Goal: Task Accomplishment & Management: Manage account settings

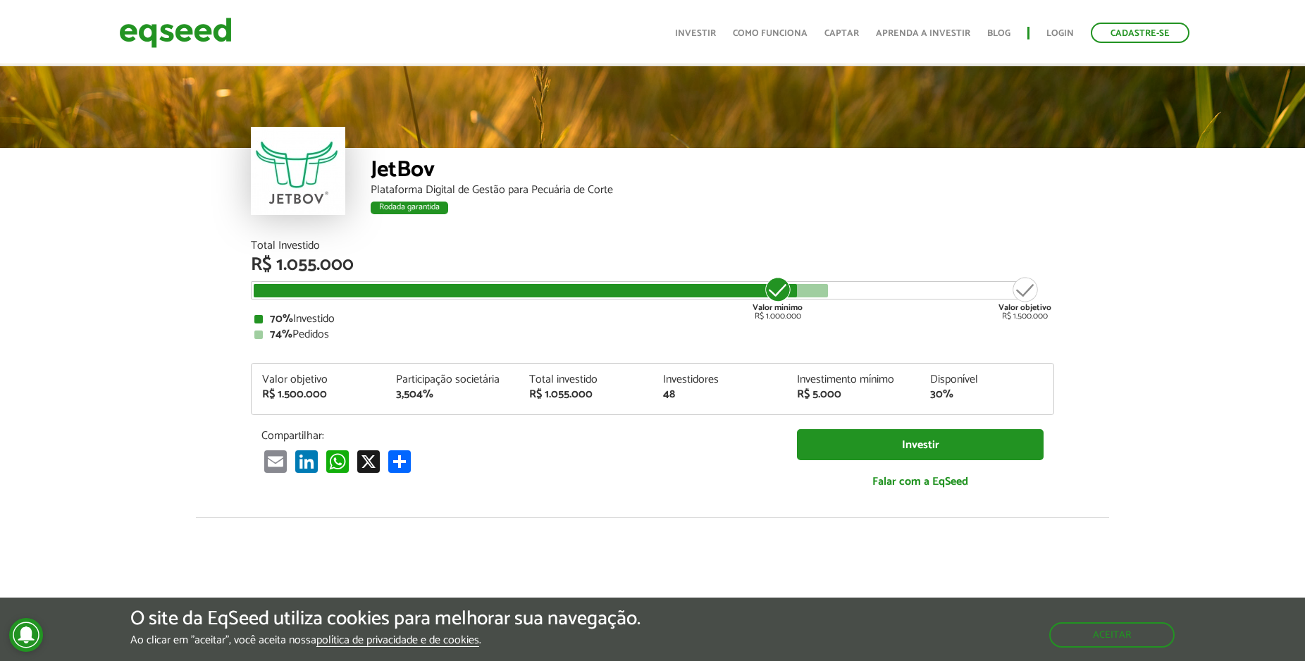
scroll to position [1728, 0]
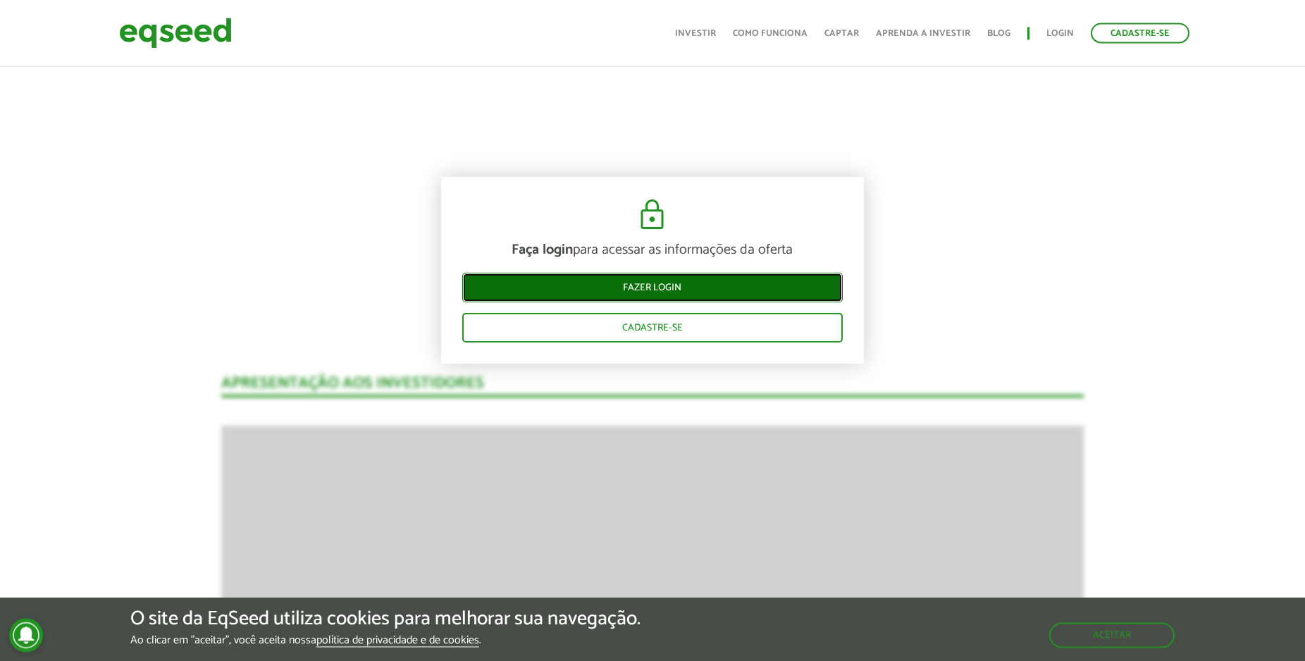
click at [676, 289] on link "Fazer login" at bounding box center [652, 287] width 380 height 30
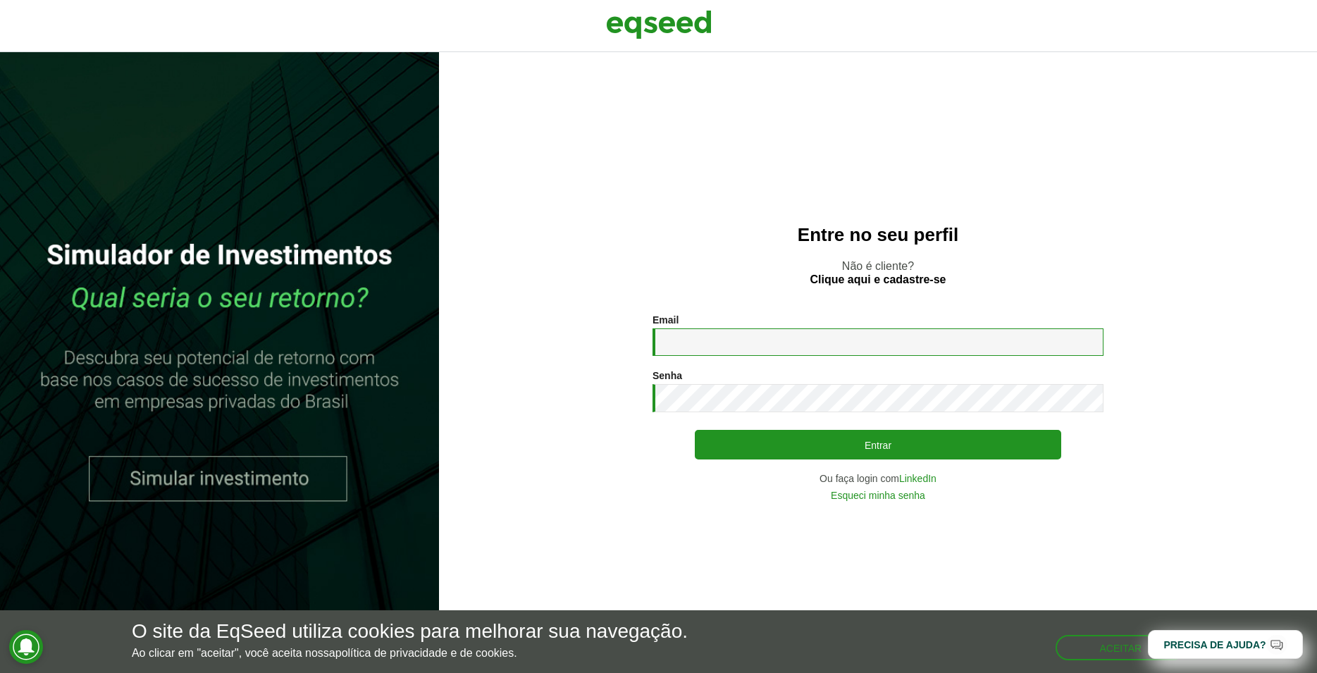
click at [733, 338] on input "Email *" at bounding box center [877, 341] width 451 height 27
click at [745, 347] on input "**********" at bounding box center [877, 341] width 451 height 27
type input "**********"
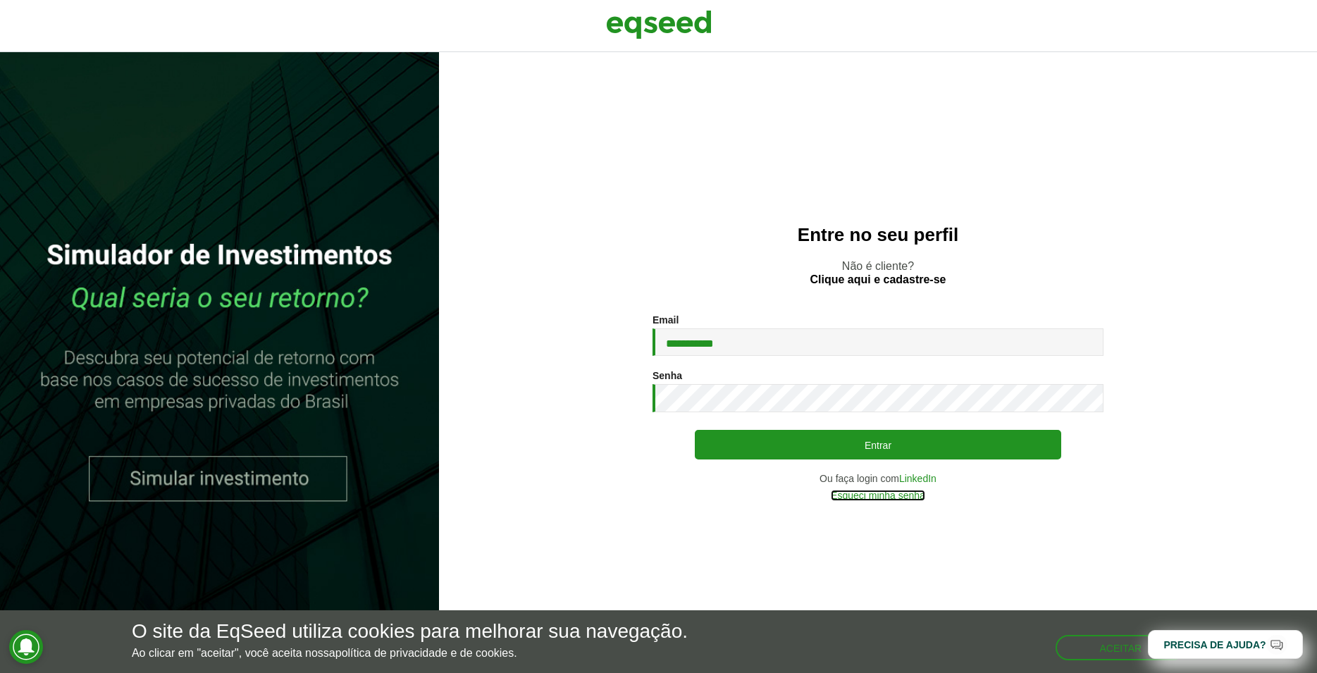
click at [889, 499] on link "Esqueci minha senha" at bounding box center [878, 495] width 94 height 10
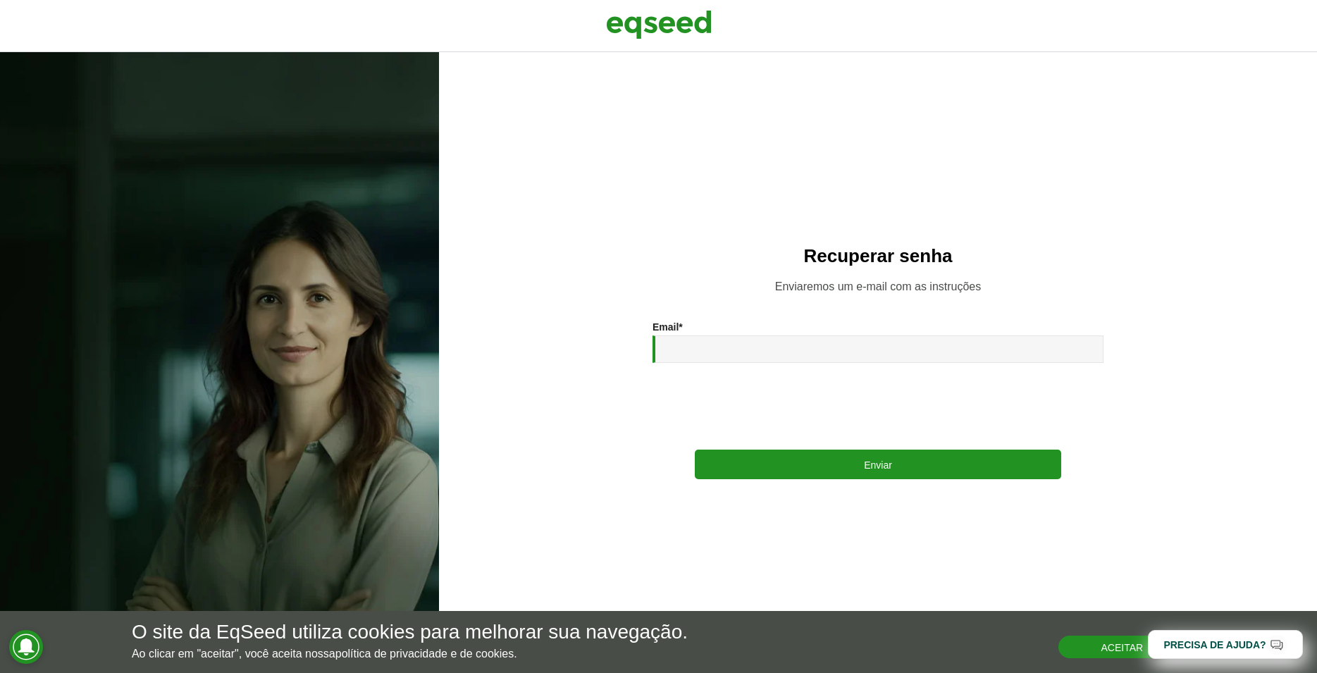
click at [1100, 655] on button "Aceitar" at bounding box center [1121, 647] width 127 height 23
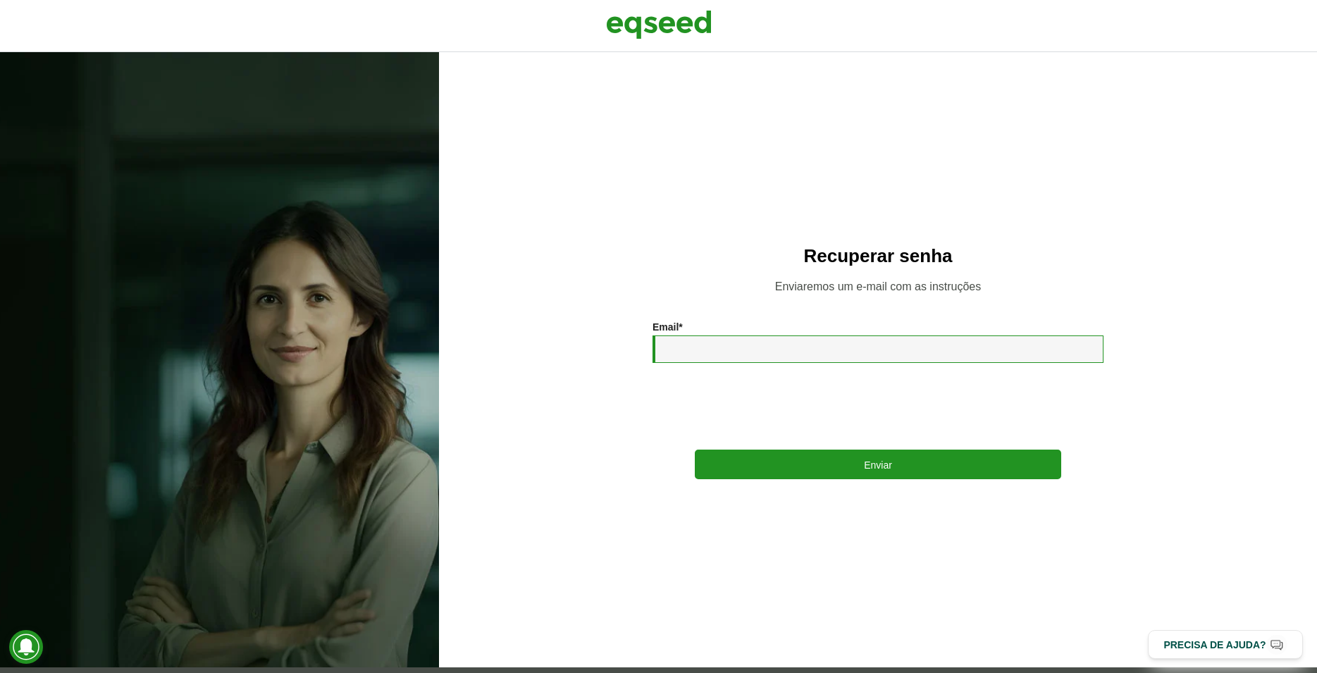
click at [742, 349] on input "Email *" at bounding box center [877, 348] width 451 height 27
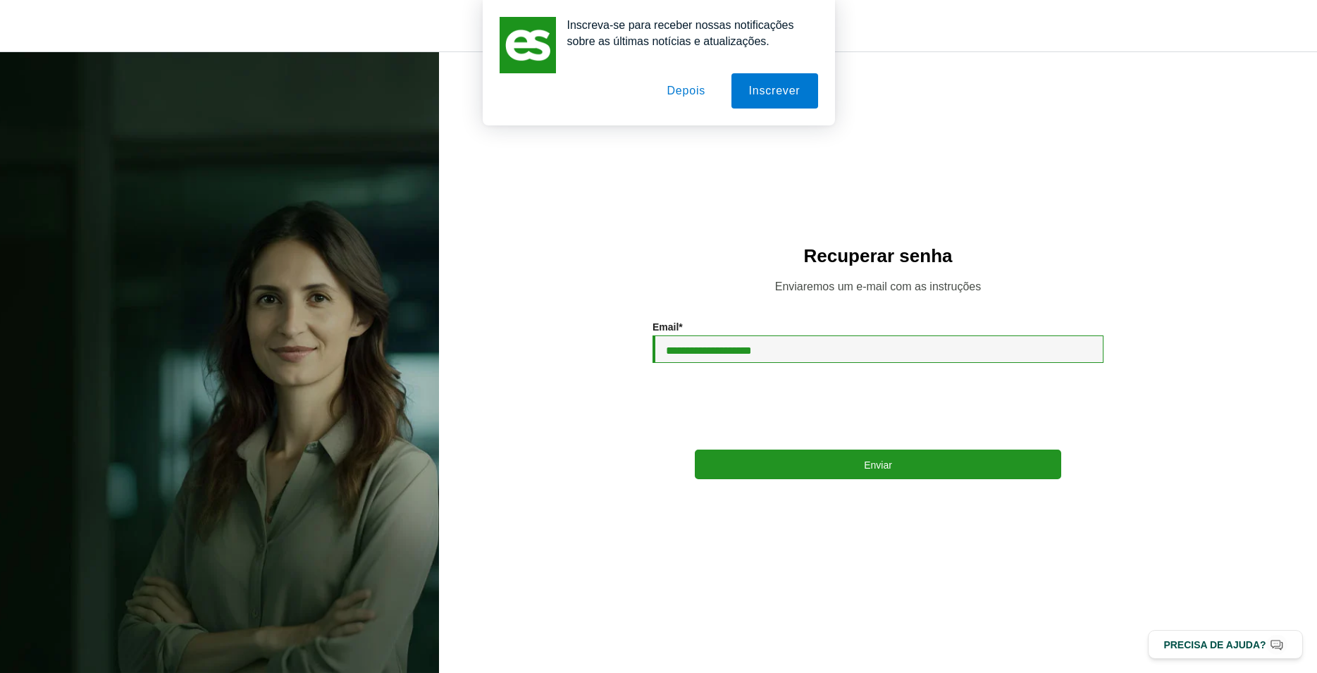
type input "**********"
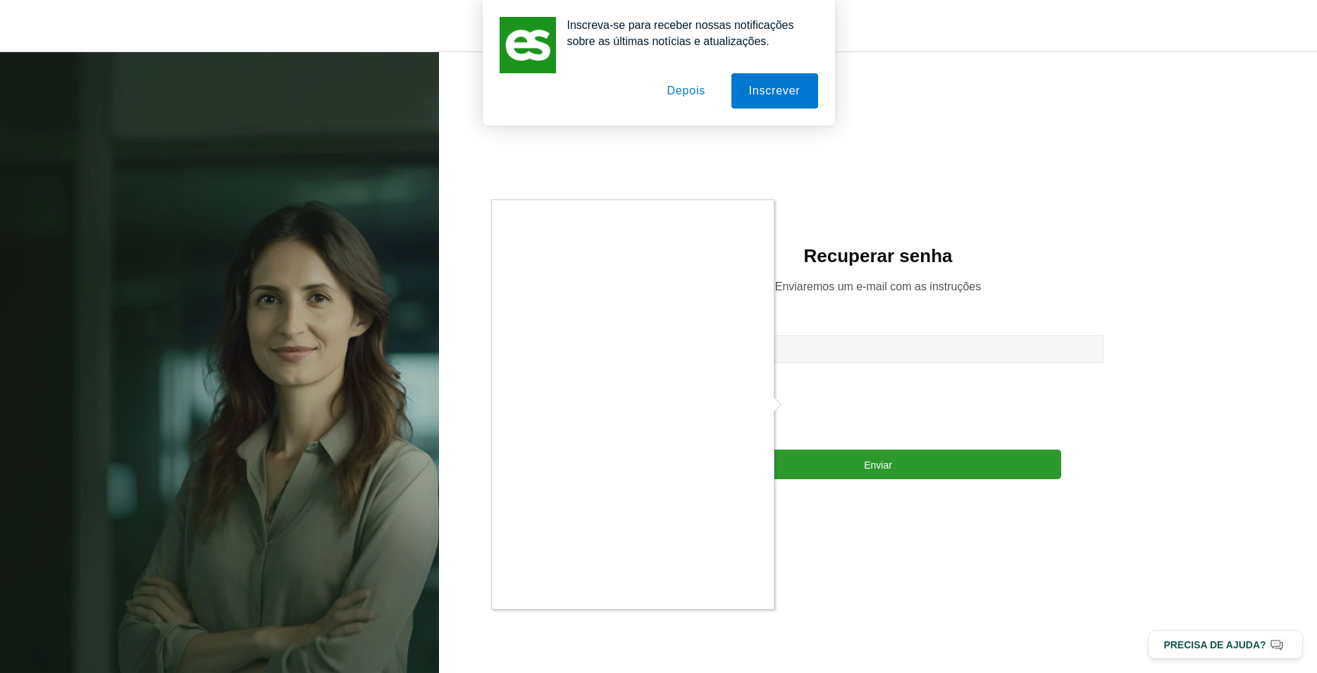
click at [843, 466] on div at bounding box center [658, 336] width 1317 height 673
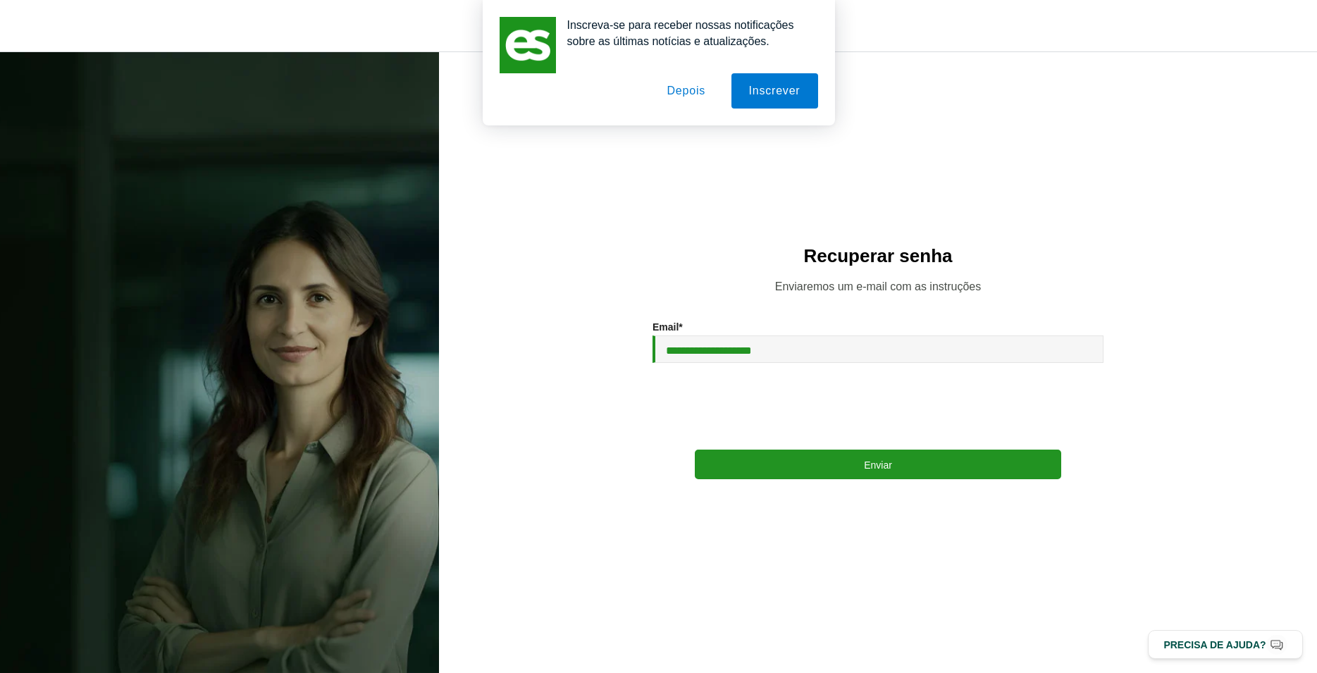
click at [681, 94] on button "Depois" at bounding box center [686, 90] width 74 height 35
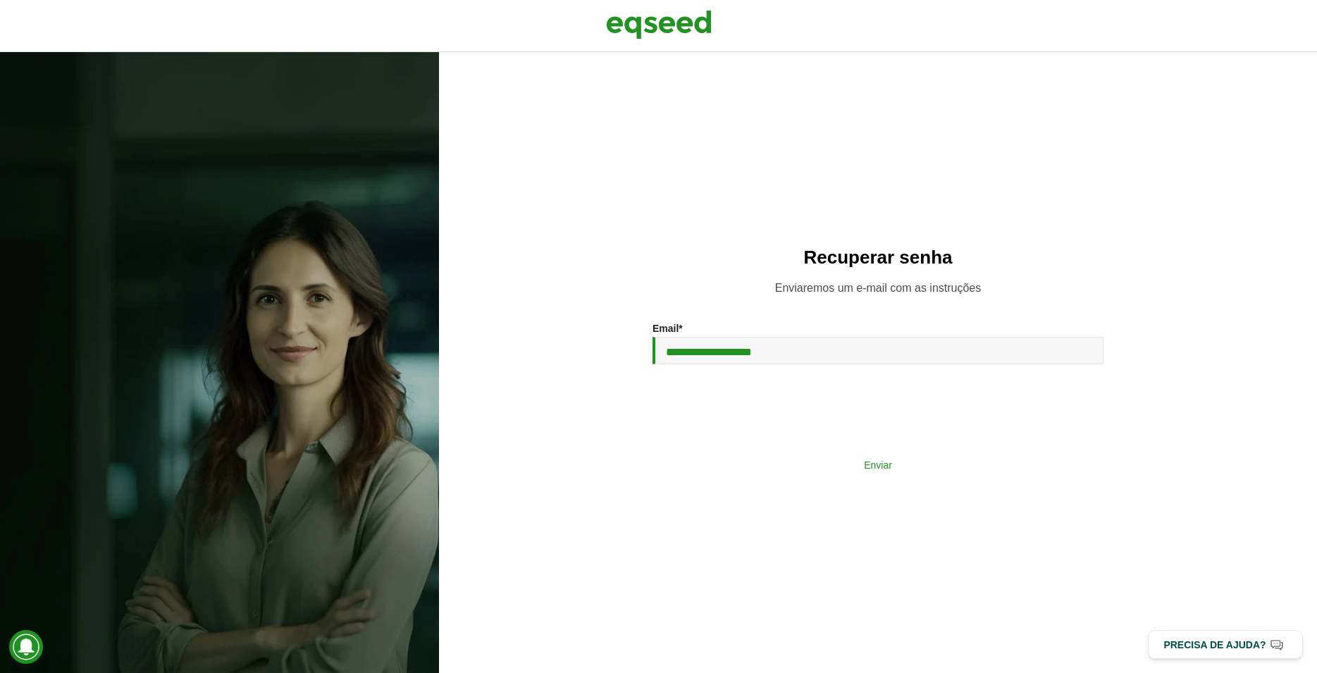
click at [895, 473] on button "Enviar" at bounding box center [878, 464] width 366 height 27
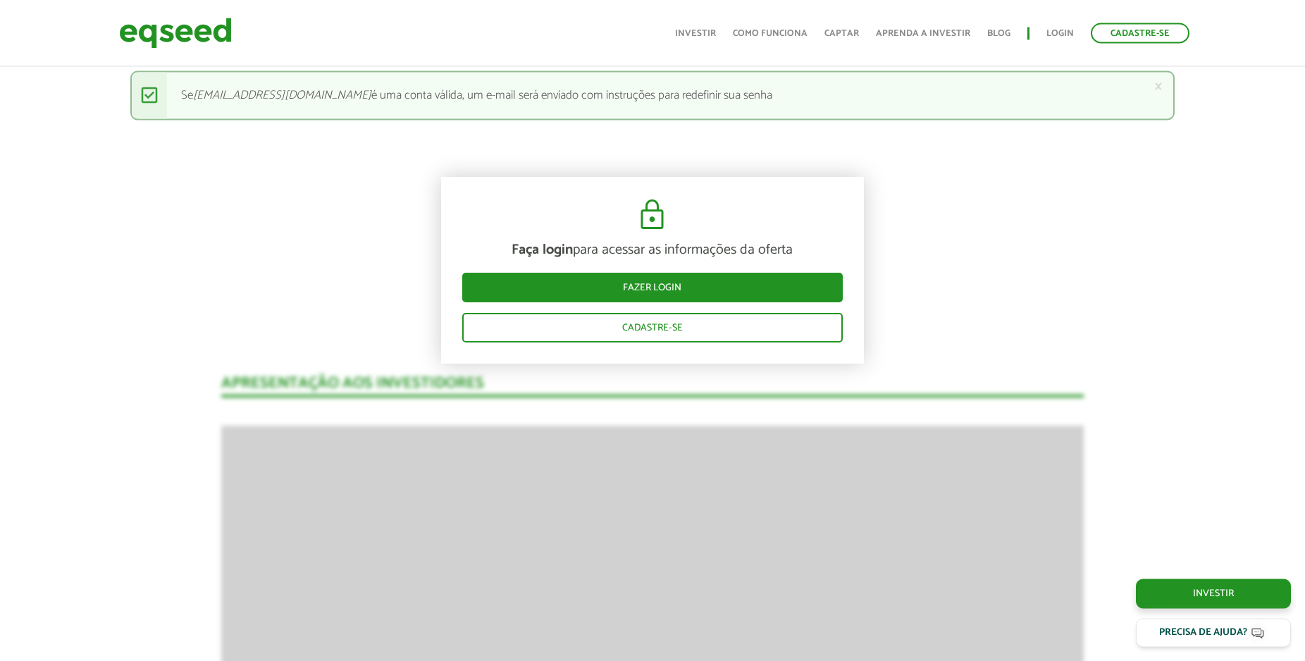
scroll to position [1728, 0]
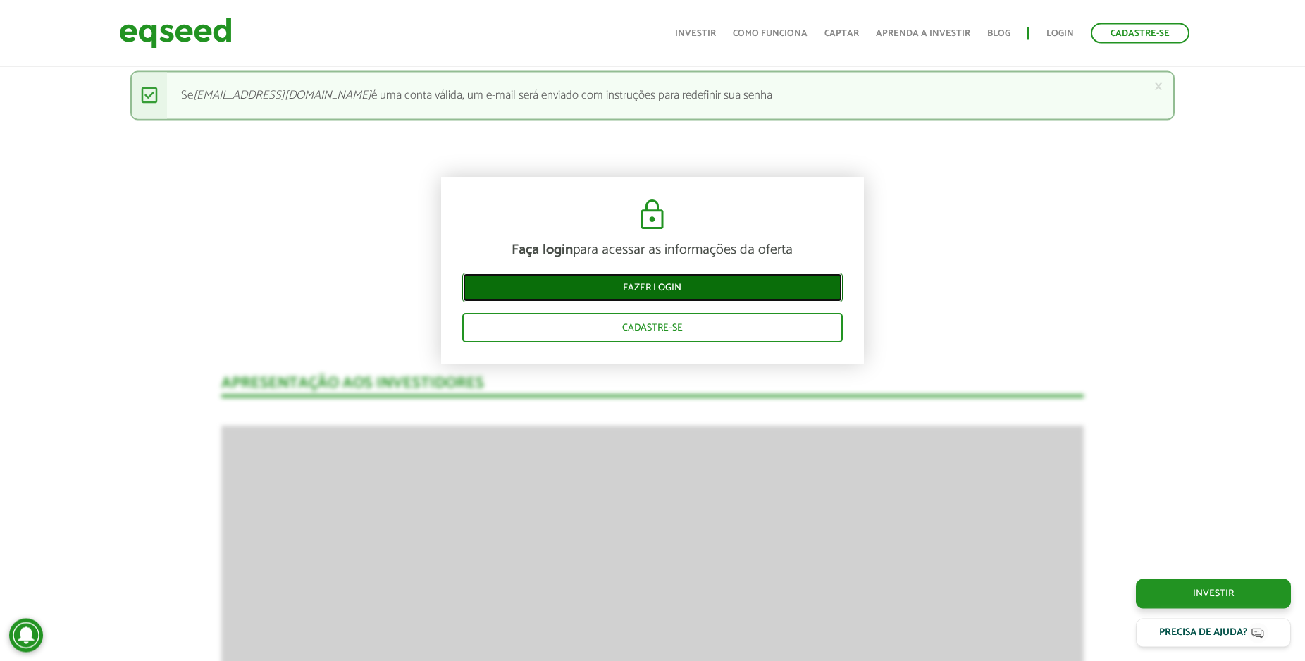
click at [649, 277] on link "Fazer login" at bounding box center [652, 287] width 380 height 30
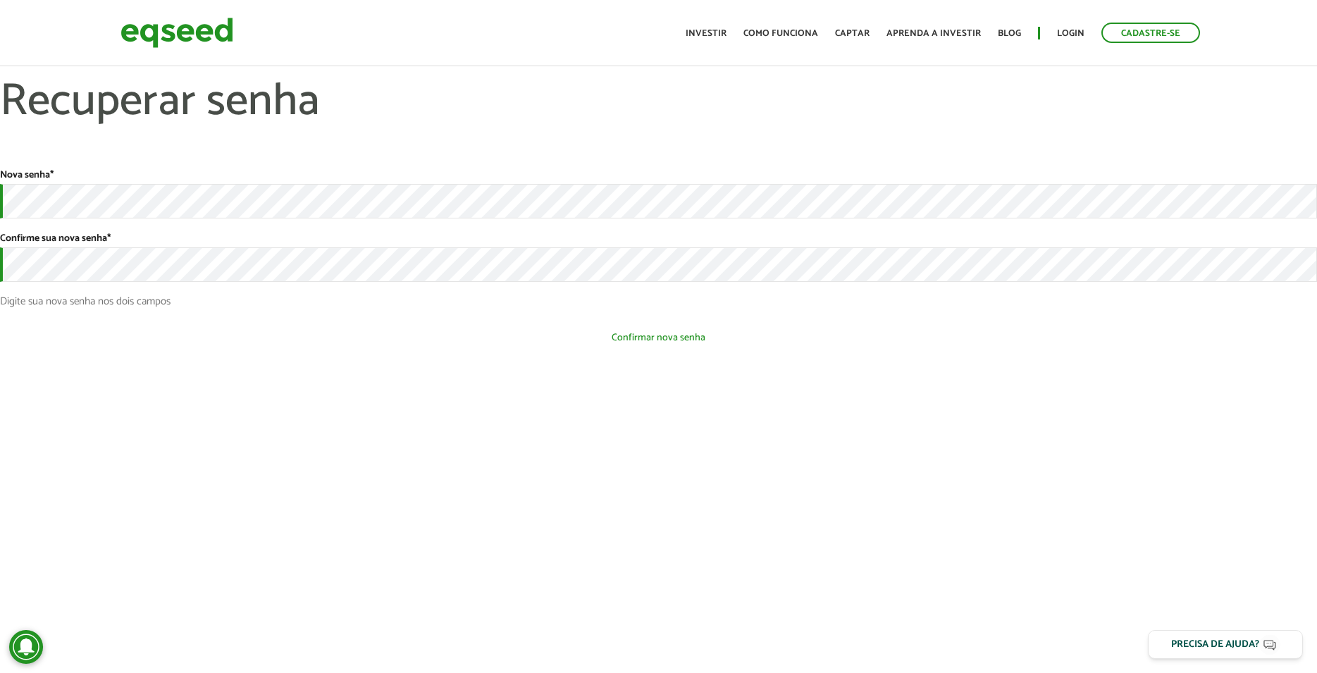
click at [628, 336] on button "Confirmar nova senha" at bounding box center [658, 337] width 1317 height 27
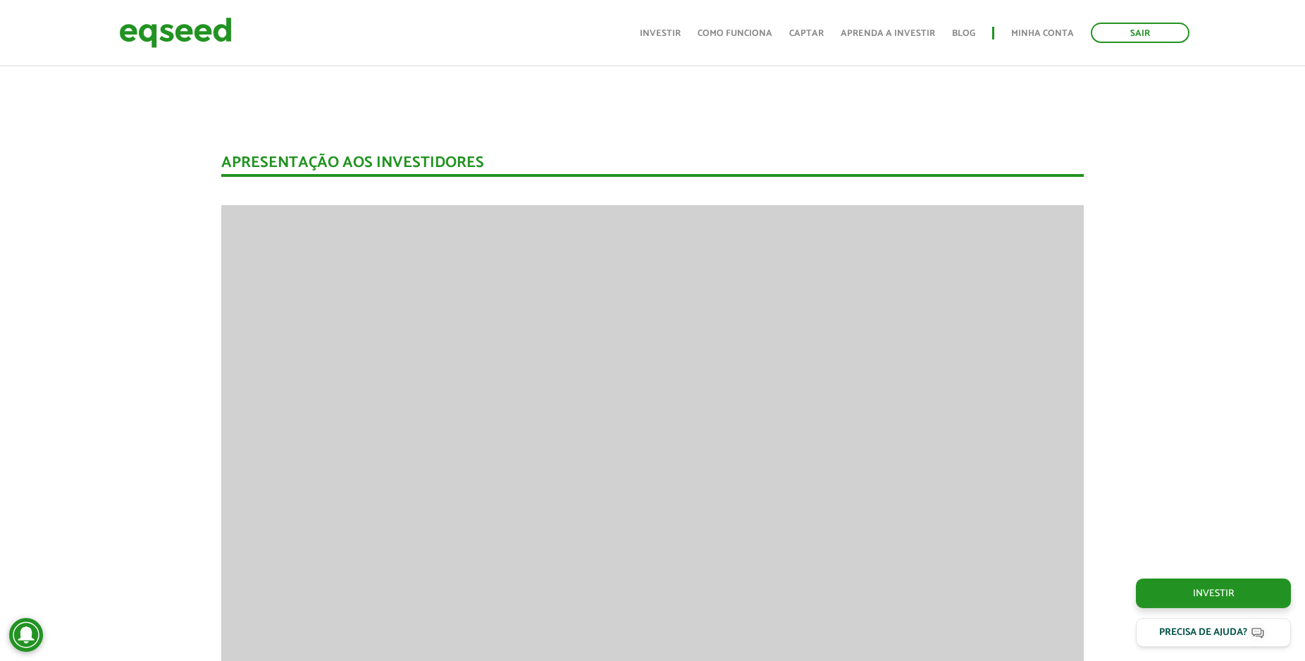
scroll to position [1944, 0]
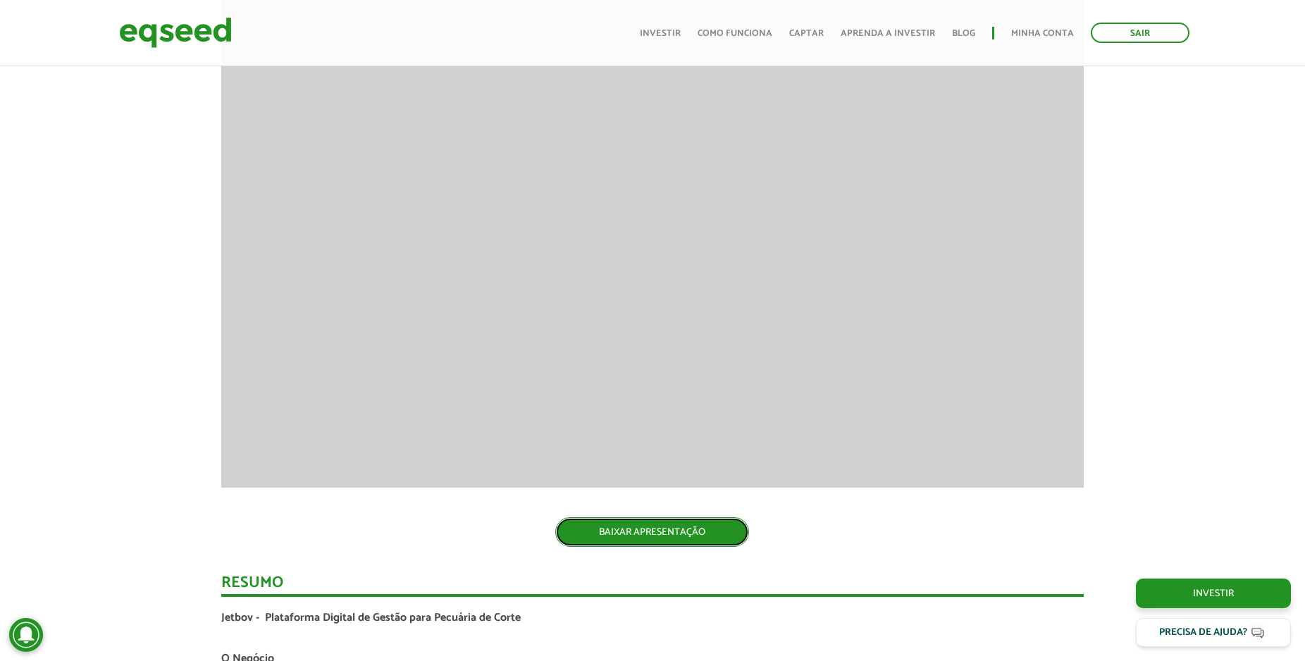
click at [677, 525] on link "BAIXAR APRESENTAÇÃO" at bounding box center [652, 532] width 194 height 30
